Goal: Transaction & Acquisition: Download file/media

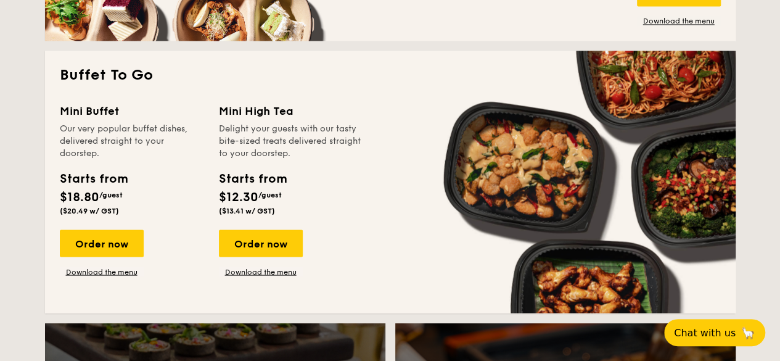
scroll to position [1048, 0]
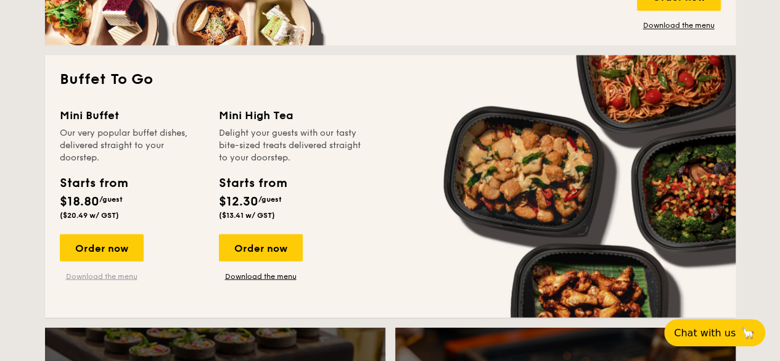
click at [100, 278] on link "Download the menu" at bounding box center [102, 276] width 84 height 10
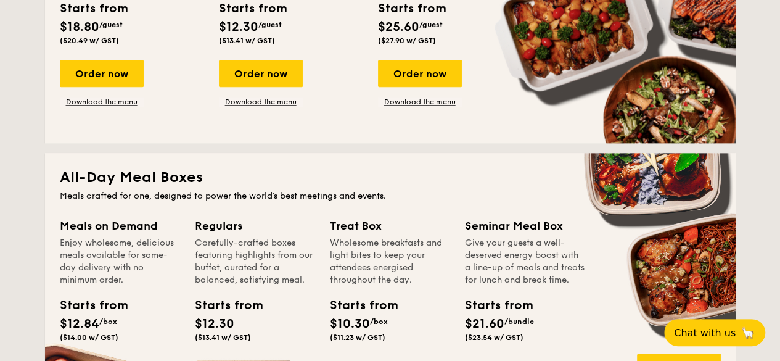
scroll to position [0, 0]
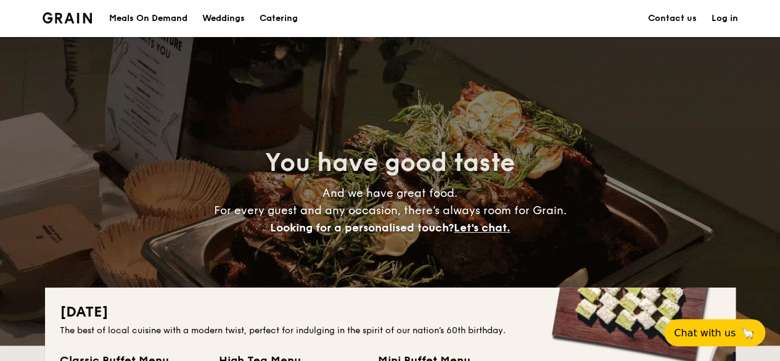
click at [280, 22] on h1 "Catering" at bounding box center [279, 18] width 38 height 37
click at [68, 15] on img at bounding box center [68, 17] width 50 height 11
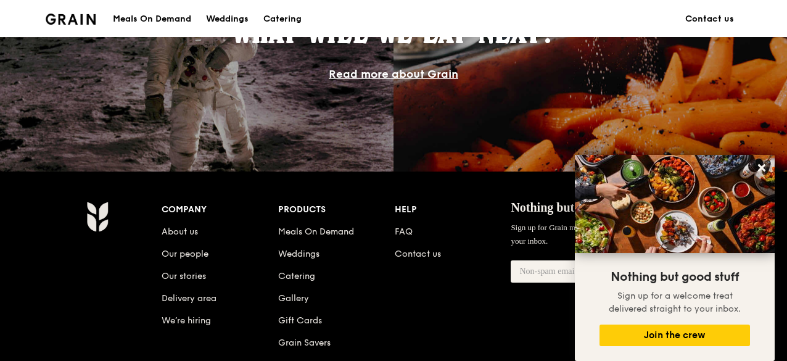
scroll to position [1263, 0]
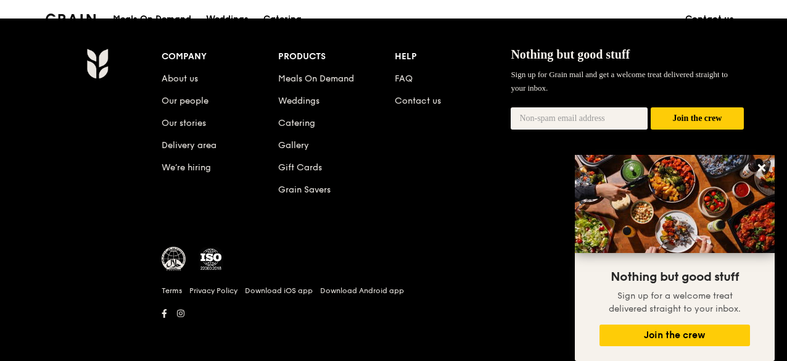
drag, startPoint x: 89, startPoint y: 189, endPoint x: 76, endPoint y: 189, distance: 12.9
click at [78, 189] on div "Company About us Our people Our stories Delivery area We’re hiring Products Mea…" at bounding box center [393, 190] width 710 height 284
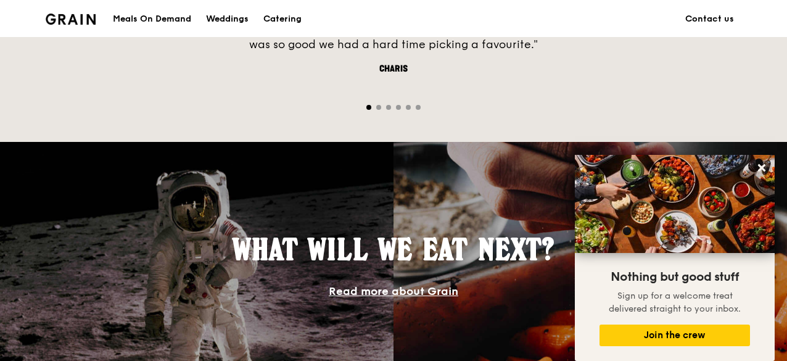
scroll to position [523, 0]
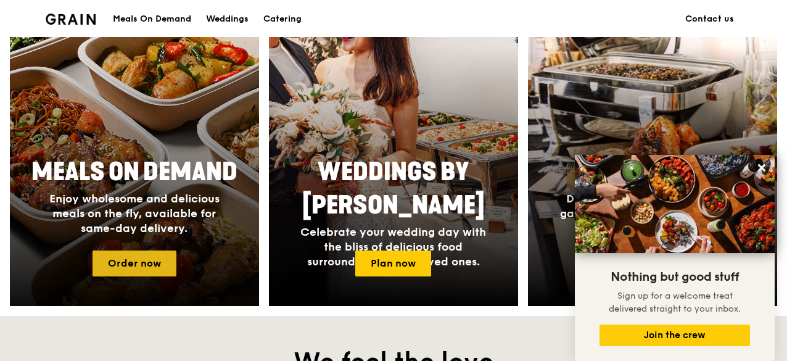
click at [141, 256] on link "Order now" at bounding box center [134, 263] width 84 height 26
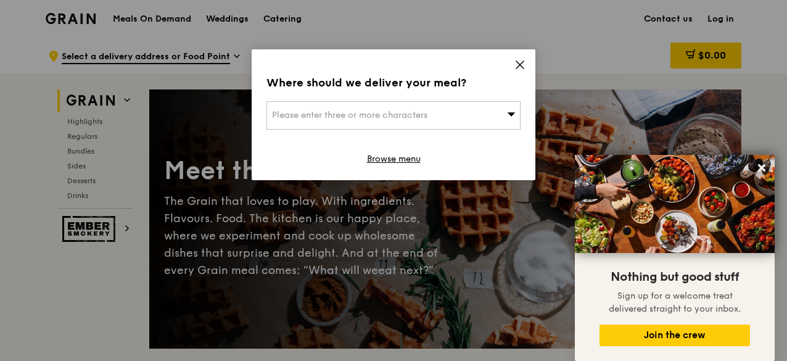
click at [514, 68] on icon at bounding box center [519, 64] width 11 height 11
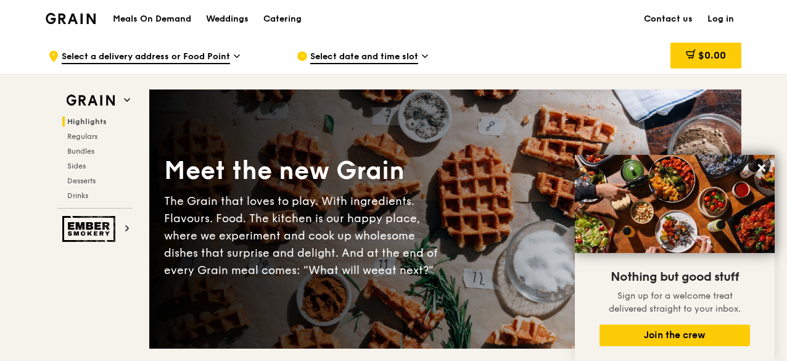
click at [152, 12] on div "Meals On Demand Weddings Catering" at bounding box center [206, 19] width 203 height 38
click at [85, 182] on span "Desserts" at bounding box center [82, 180] width 31 height 9
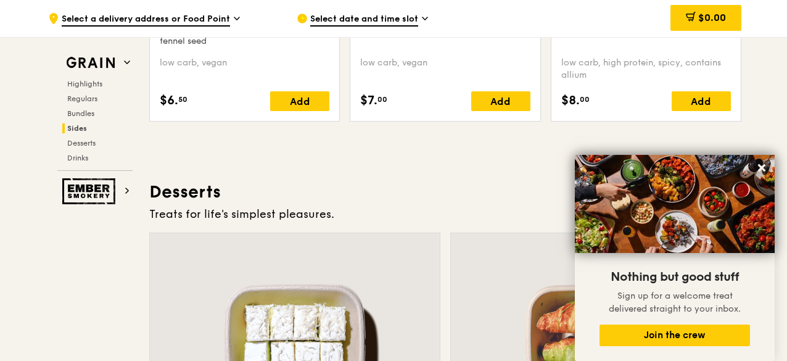
scroll to position [3496, 0]
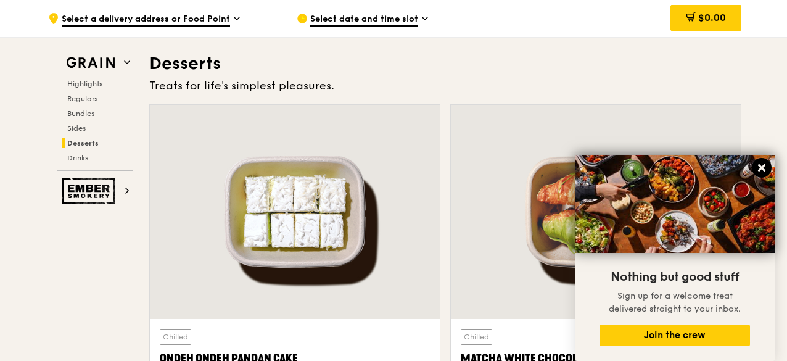
click at [762, 171] on icon at bounding box center [761, 167] width 11 height 11
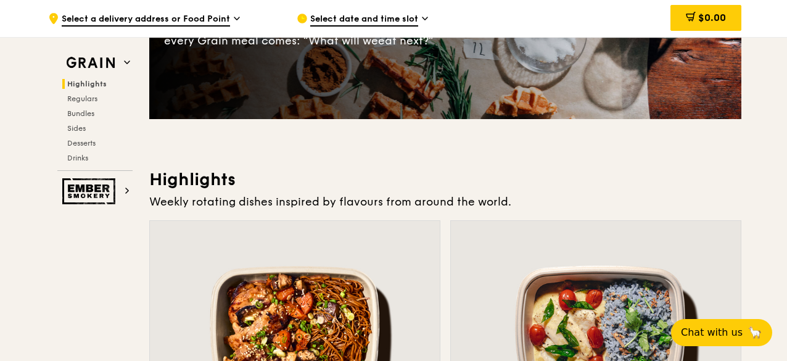
scroll to position [0, 0]
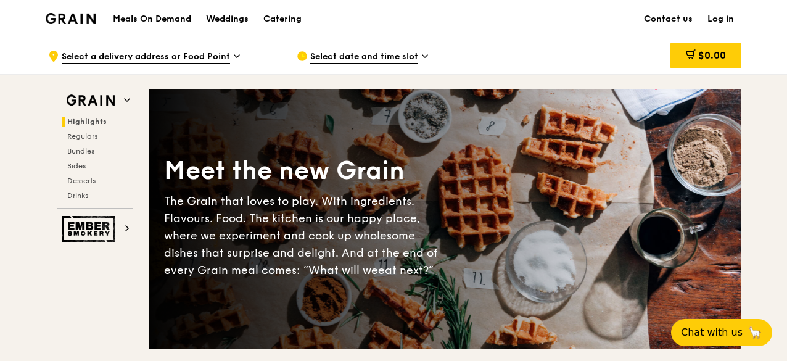
click at [85, 22] on img at bounding box center [71, 18] width 50 height 11
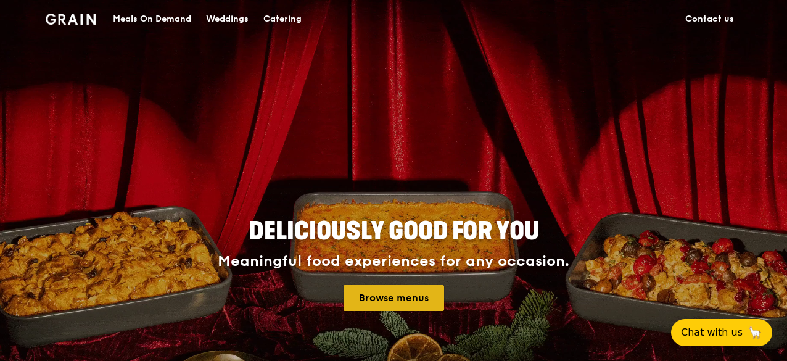
click at [411, 295] on link "Browse menus" at bounding box center [393, 298] width 100 height 26
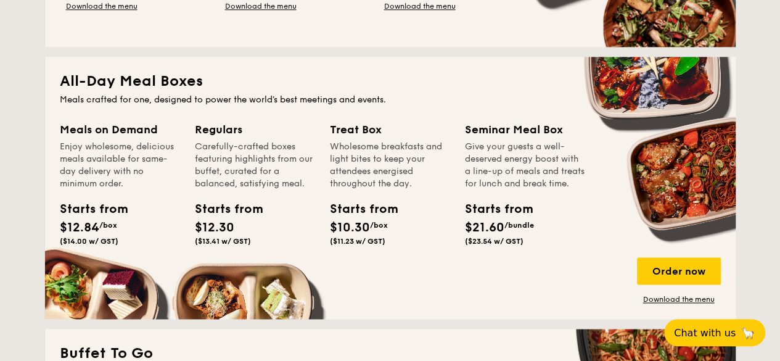
scroll to position [802, 0]
